Goal: Task Accomplishment & Management: Use online tool/utility

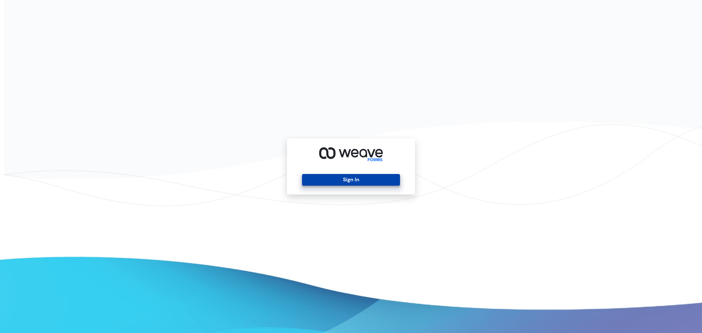
click at [361, 179] on button "Sign In" at bounding box center [351, 180] width 98 height 12
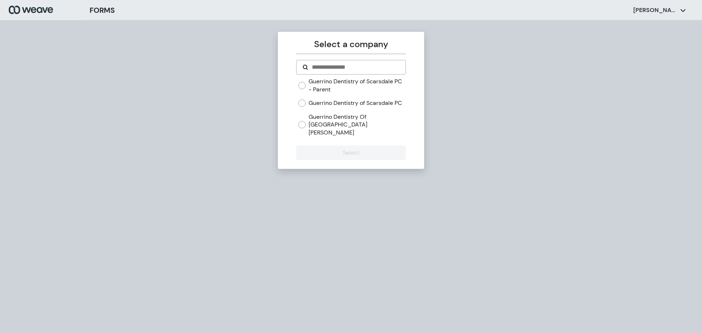
click at [348, 104] on label "Guerrino Dentistry of Scarsdale PC" at bounding box center [356, 103] width 94 height 8
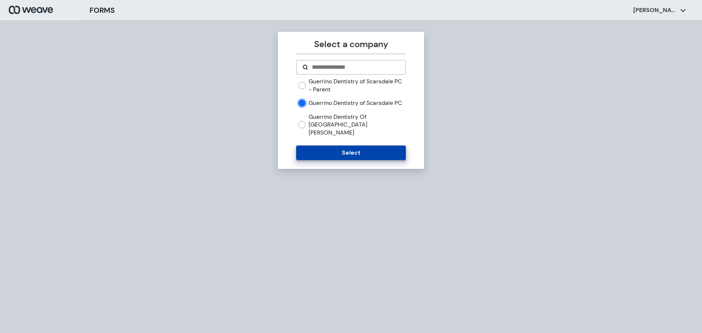
click at [354, 151] on button "Select" at bounding box center [350, 153] width 109 height 15
